Goal: Task Accomplishment & Management: Manage account settings

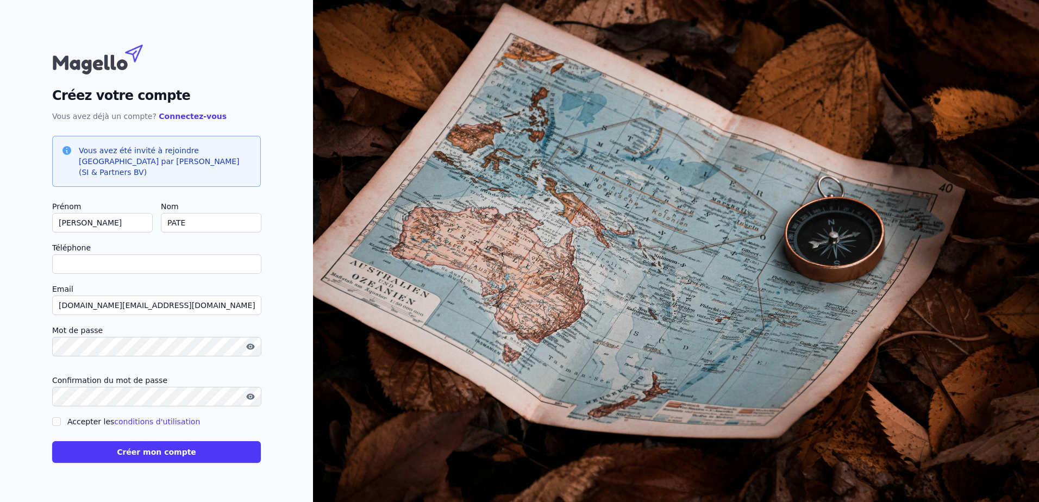
type input "[PERSON_NAME]"
checkbox input "false"
type input "[PERSON_NAME]"
click at [114, 260] on input "Téléphone" at bounding box center [156, 264] width 209 height 20
type input "[PHONE_NUMBER]"
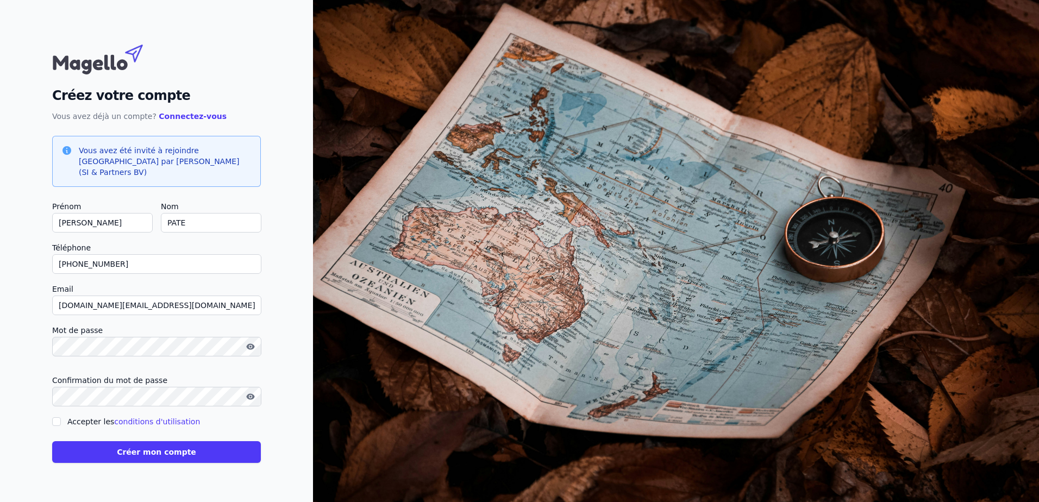
click at [60, 417] on input "Accepter les conditions d'utilisation" at bounding box center [56, 421] width 9 height 9
checkbox input "true"
click at [121, 444] on button "Créer mon compte" at bounding box center [156, 452] width 209 height 22
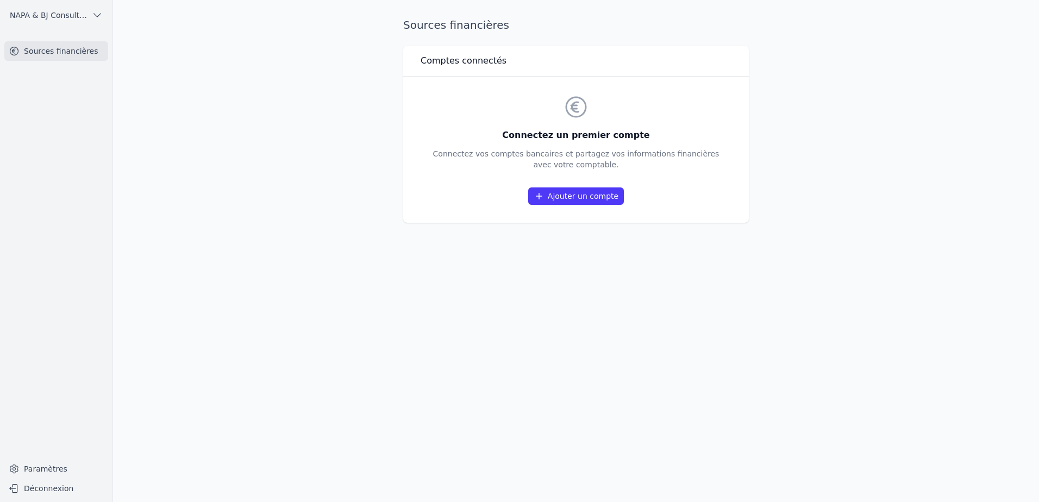
click at [592, 199] on link "Ajouter un compte" at bounding box center [576, 195] width 96 height 17
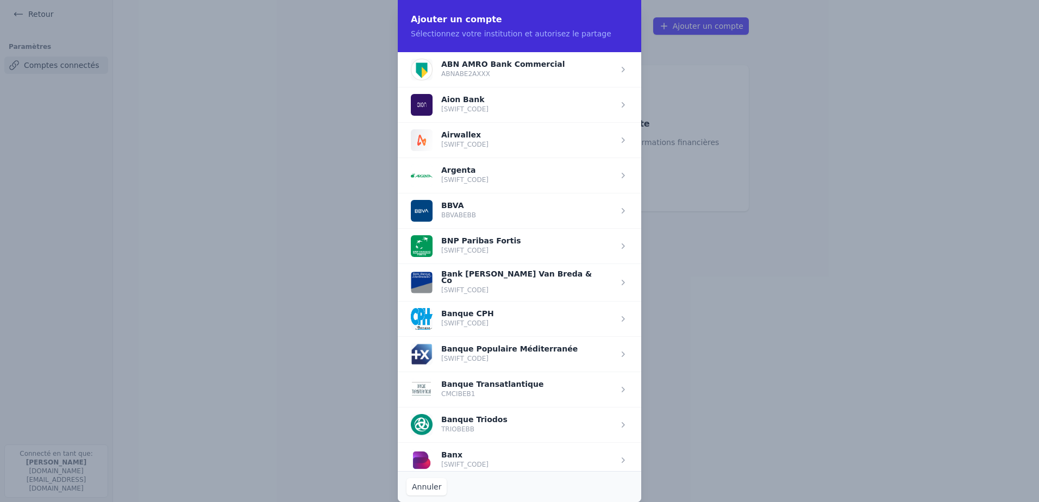
click at [478, 282] on span "button" at bounding box center [519, 282] width 243 height 37
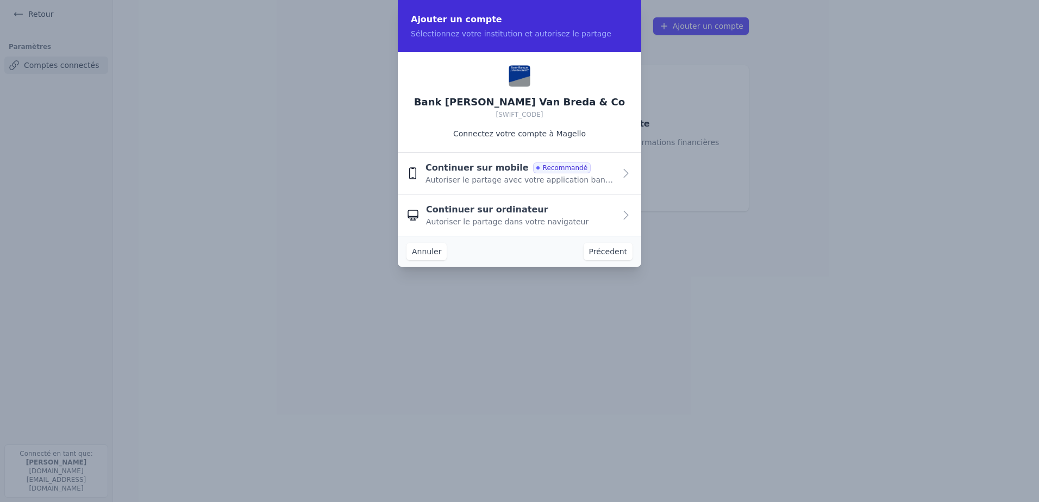
click at [568, 181] on span "Autoriser le partage avec votre application bancaire" at bounding box center [520, 179] width 190 height 11
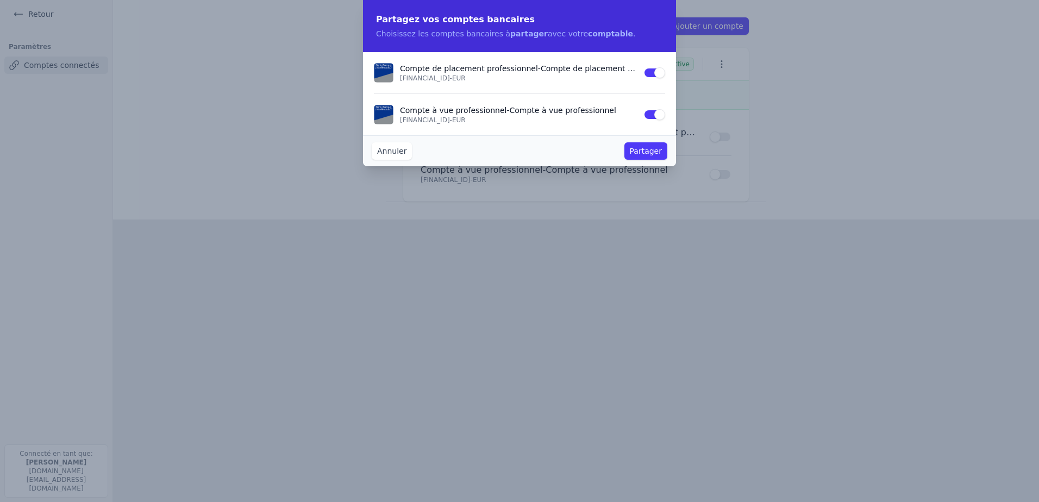
click at [650, 149] on button "Partager" at bounding box center [645, 150] width 43 height 17
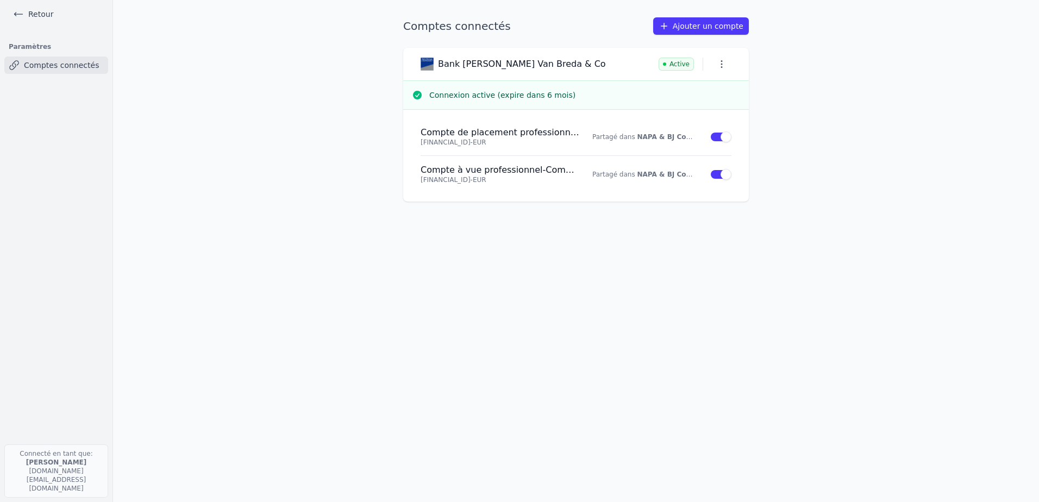
click at [28, 11] on link "Retour" at bounding box center [33, 14] width 49 height 15
